Goal: Information Seeking & Learning: Learn about a topic

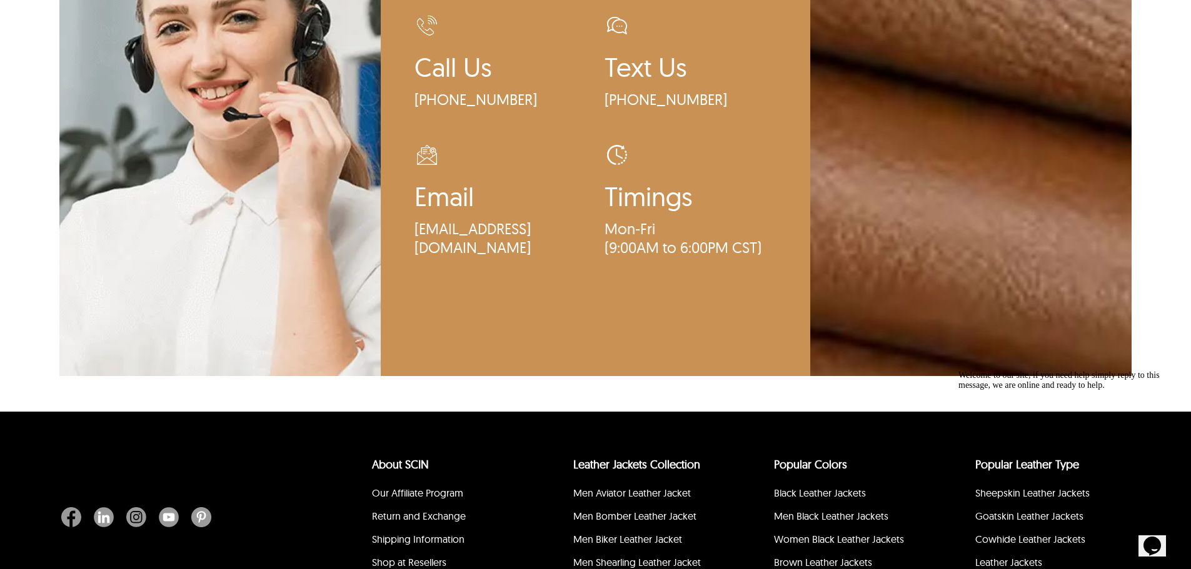
scroll to position [3875, 0]
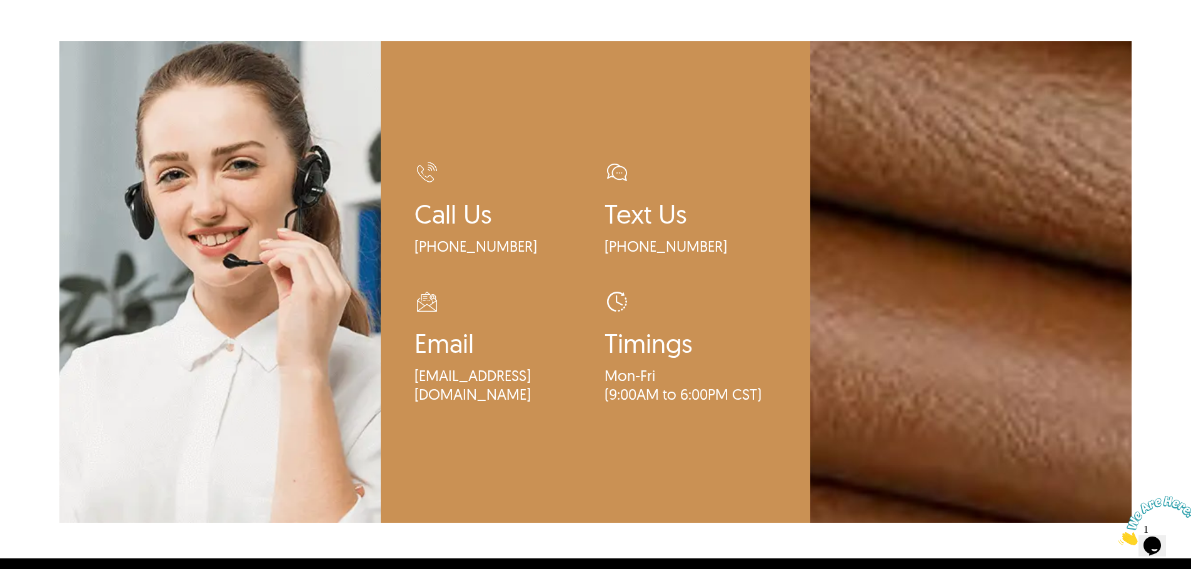
scroll to position [3750, 0]
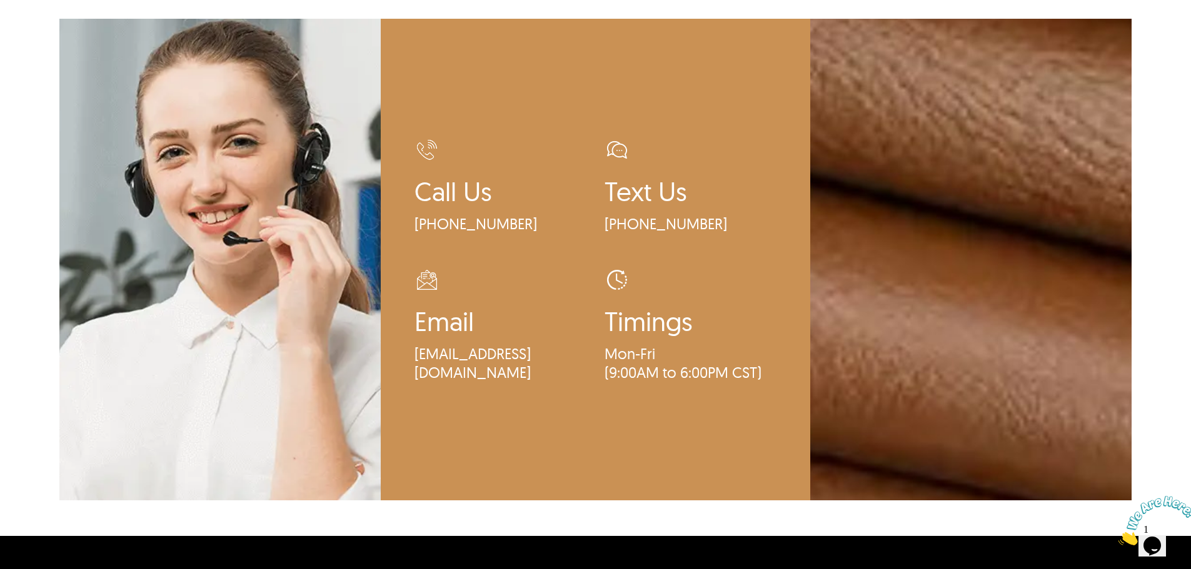
scroll to position [3066, 0]
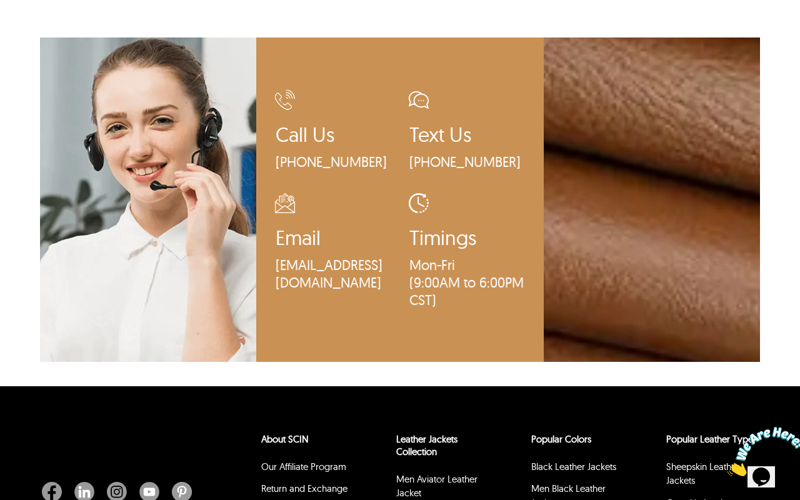
scroll to position [3056, 0]
